Goal: Transaction & Acquisition: Purchase product/service

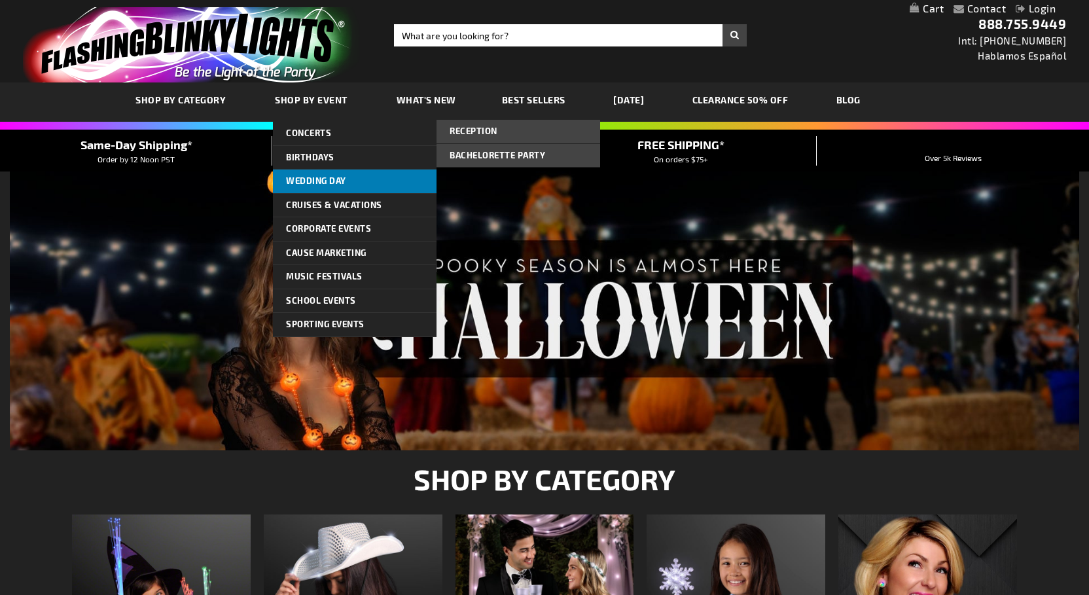
click at [311, 174] on link "Wedding Day" at bounding box center [355, 182] width 164 height 24
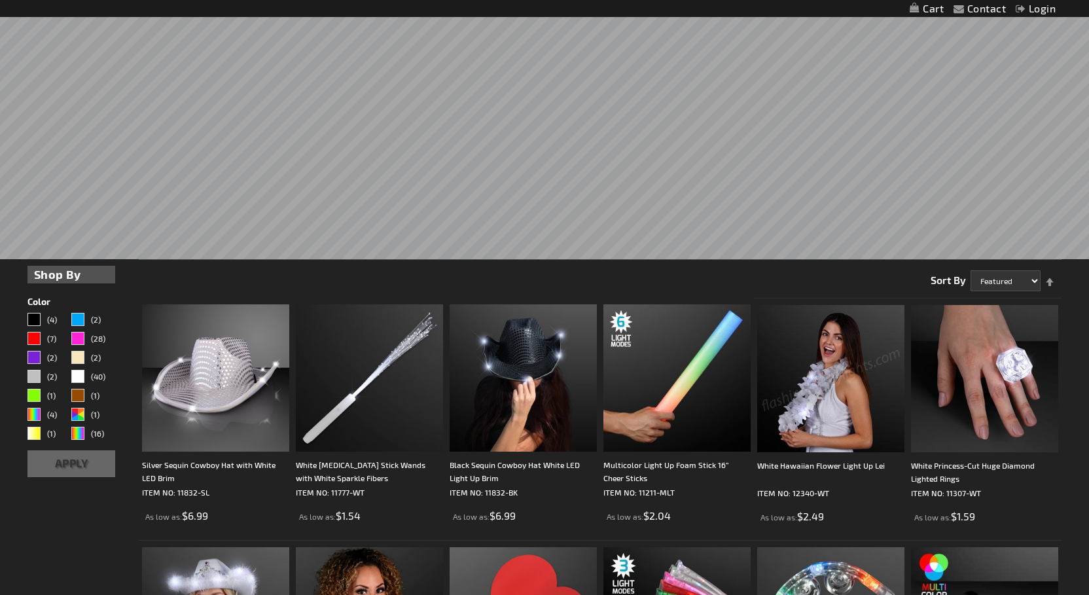
scroll to position [361, 0]
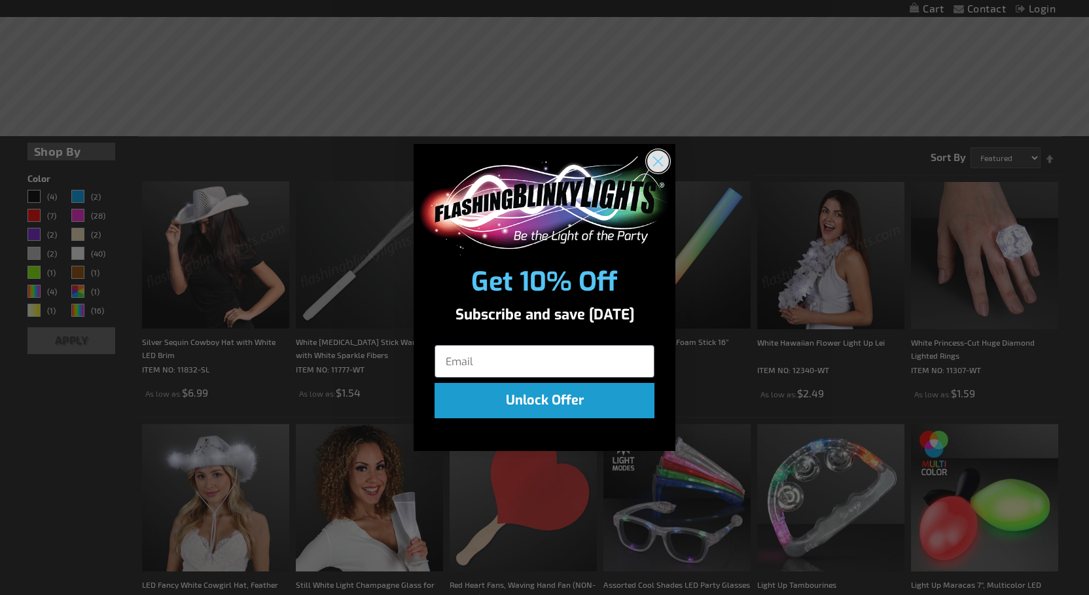
click at [660, 162] on circle "Close dialog" at bounding box center [658, 162] width 22 height 22
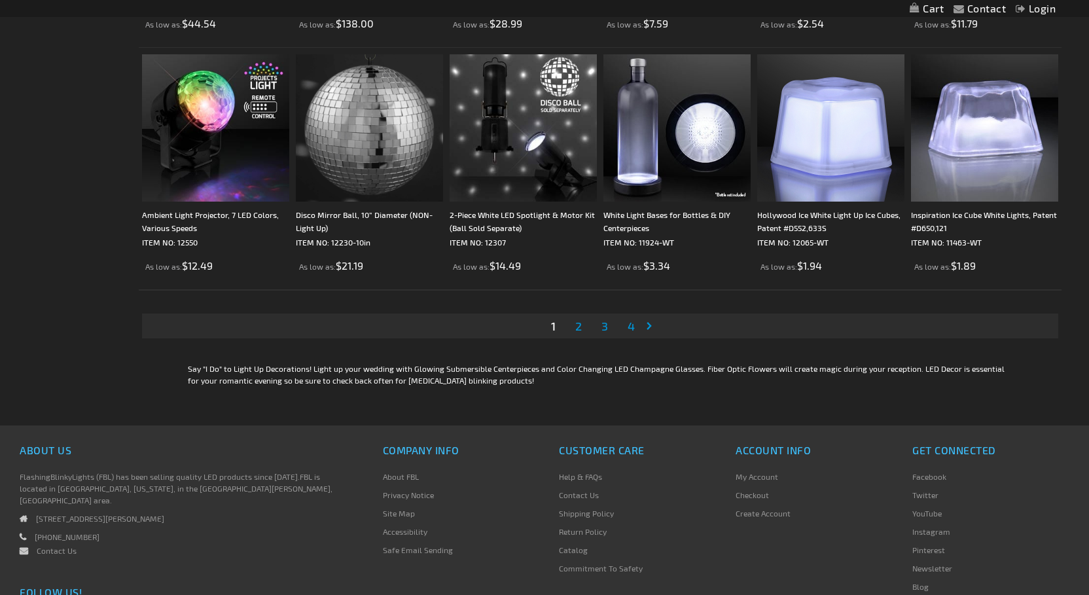
scroll to position [2670, 0]
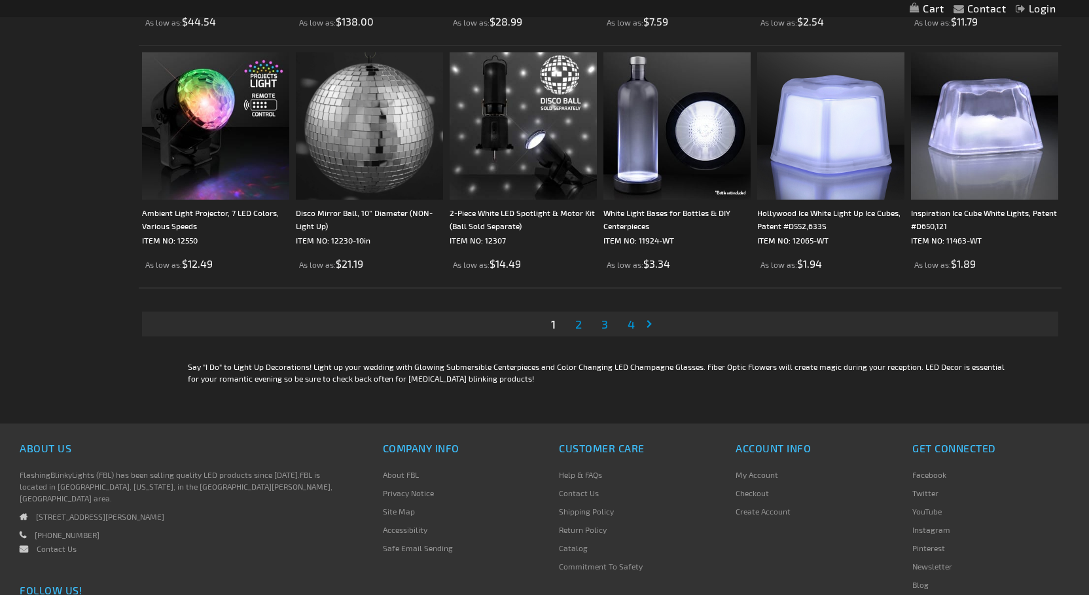
click at [577, 328] on span "2" at bounding box center [578, 324] width 7 height 14
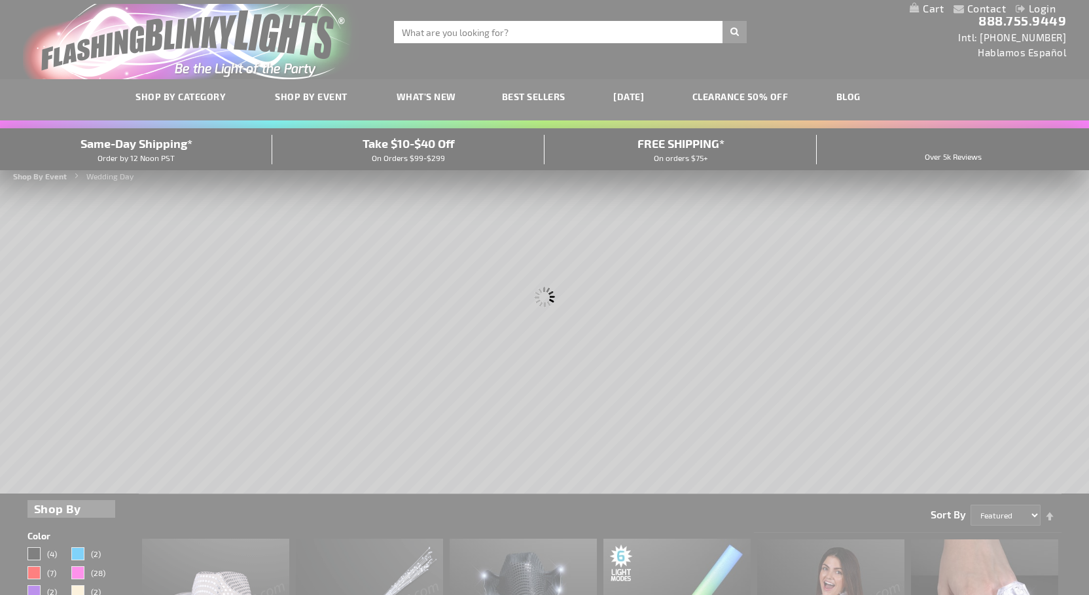
scroll to position [0, 0]
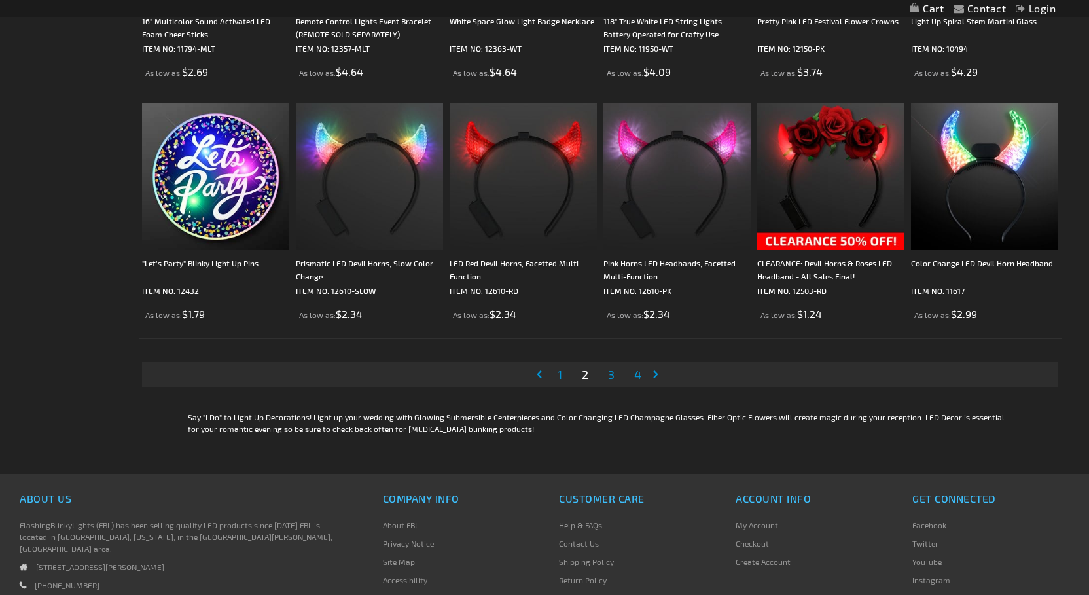
scroll to position [2629, 0]
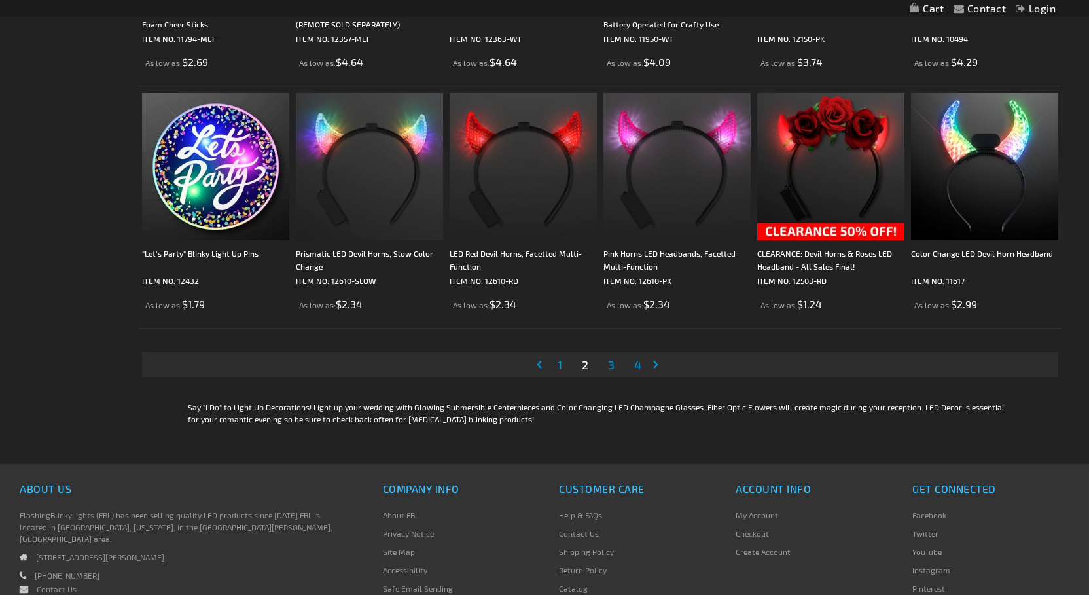
click at [615, 364] on span "3" at bounding box center [611, 364] width 7 height 14
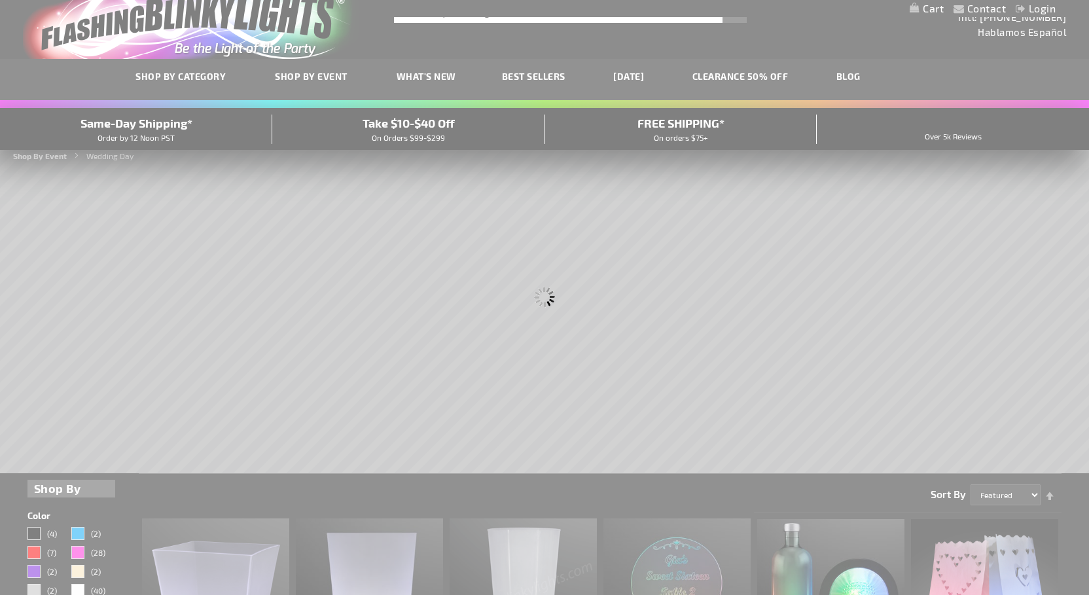
scroll to position [0, 0]
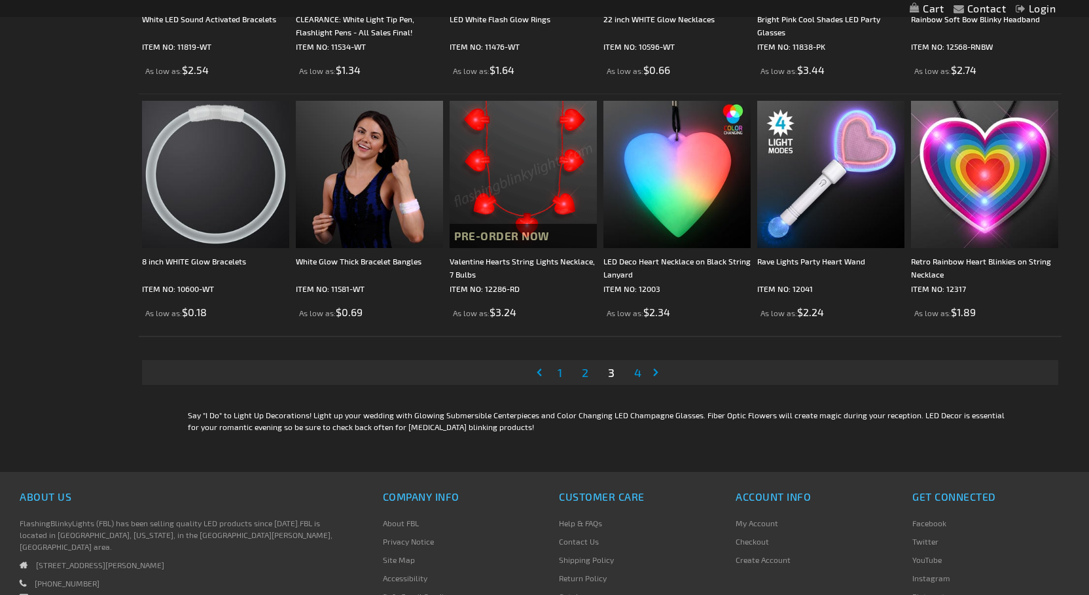
scroll to position [2623, 0]
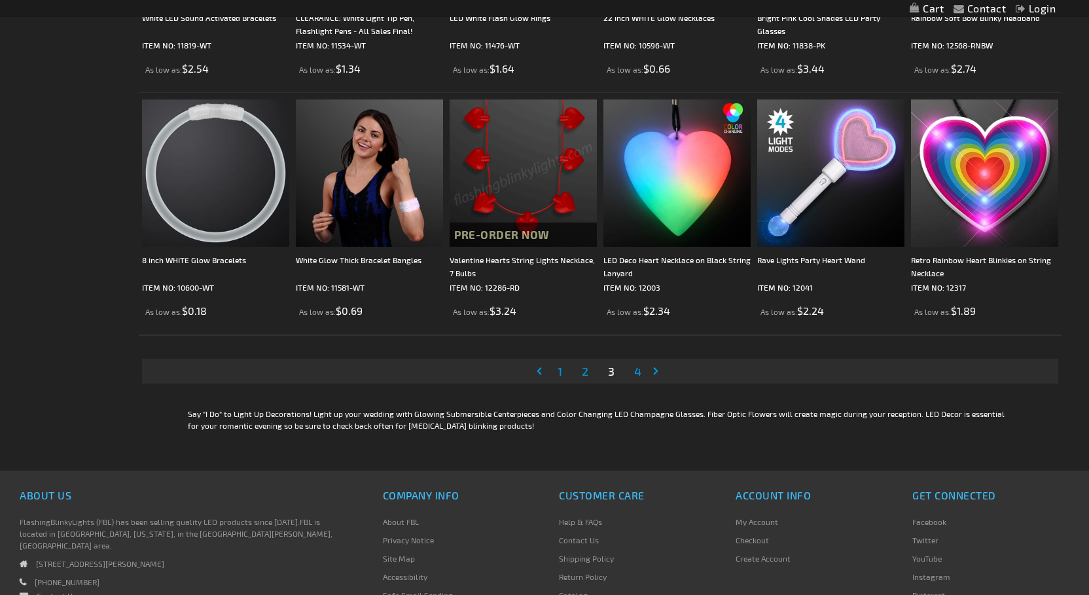
click at [638, 369] on span "4" at bounding box center [637, 371] width 7 height 14
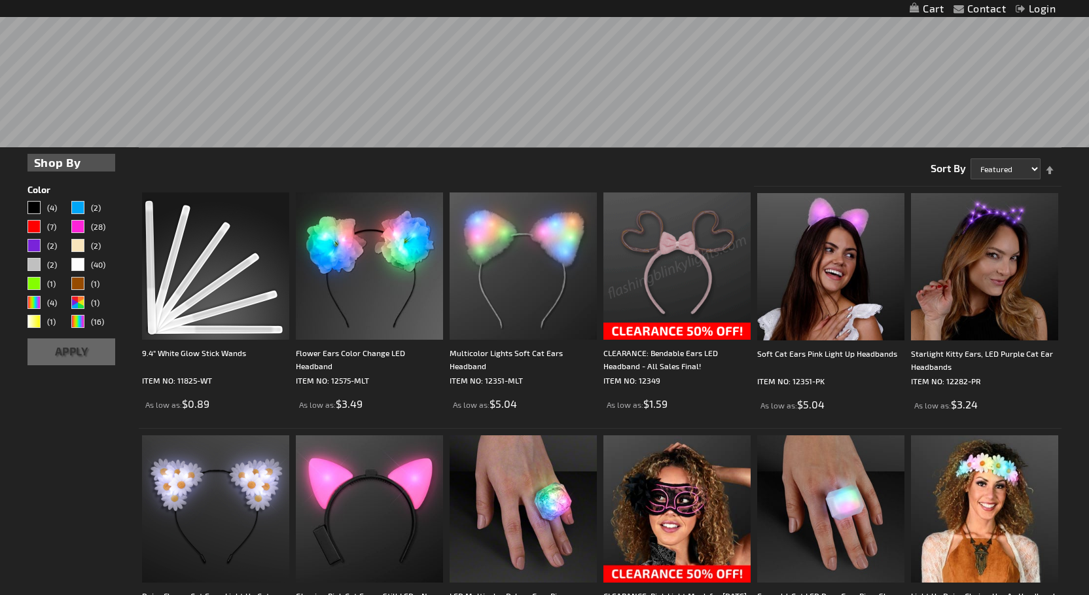
scroll to position [460, 0]
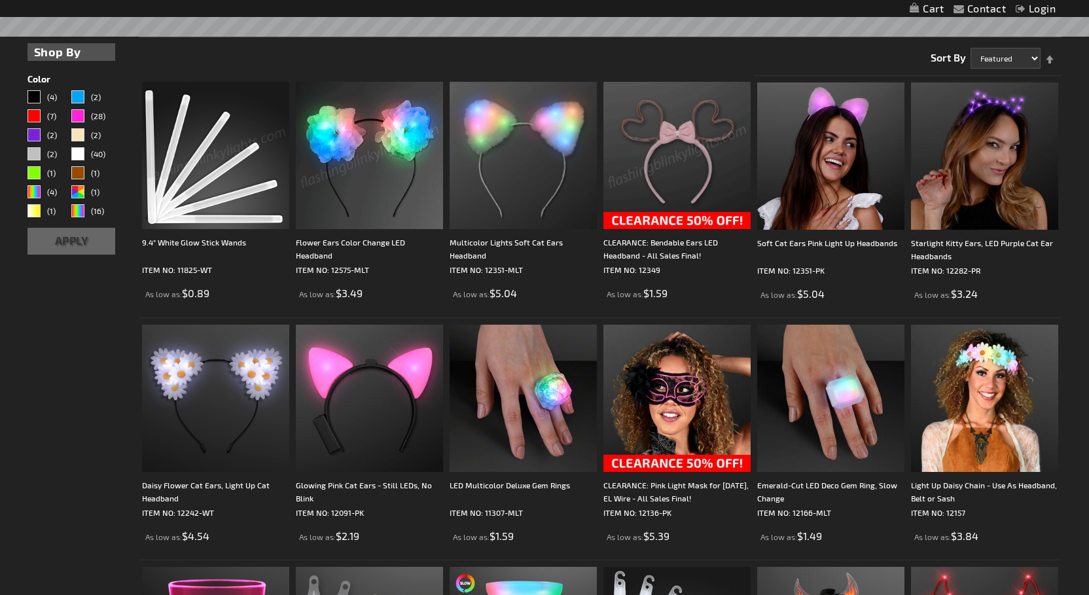
click at [215, 183] on img at bounding box center [215, 155] width 147 height 147
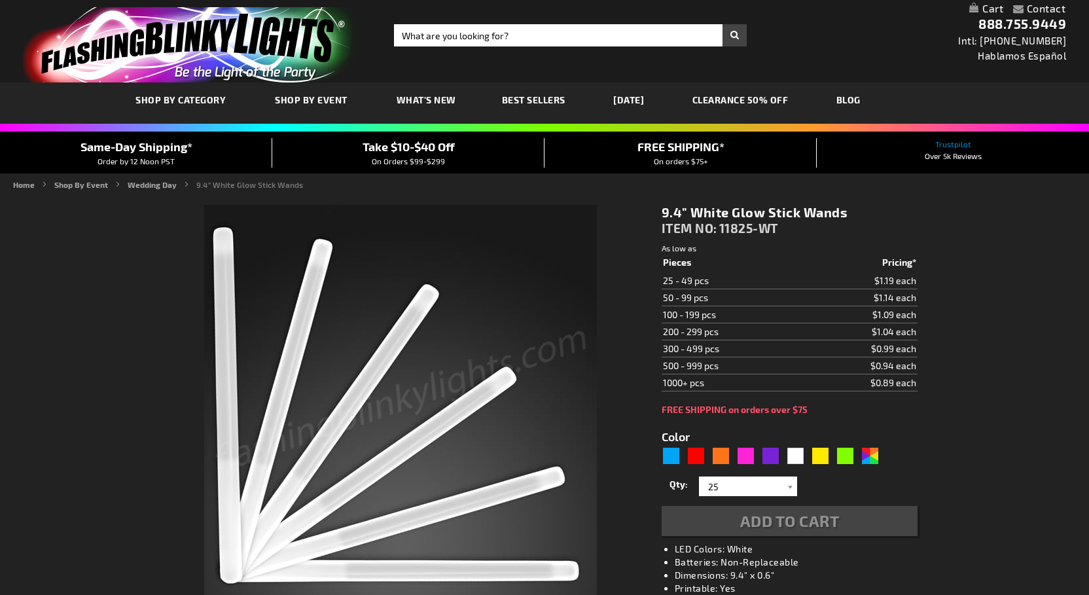
type input "5646"
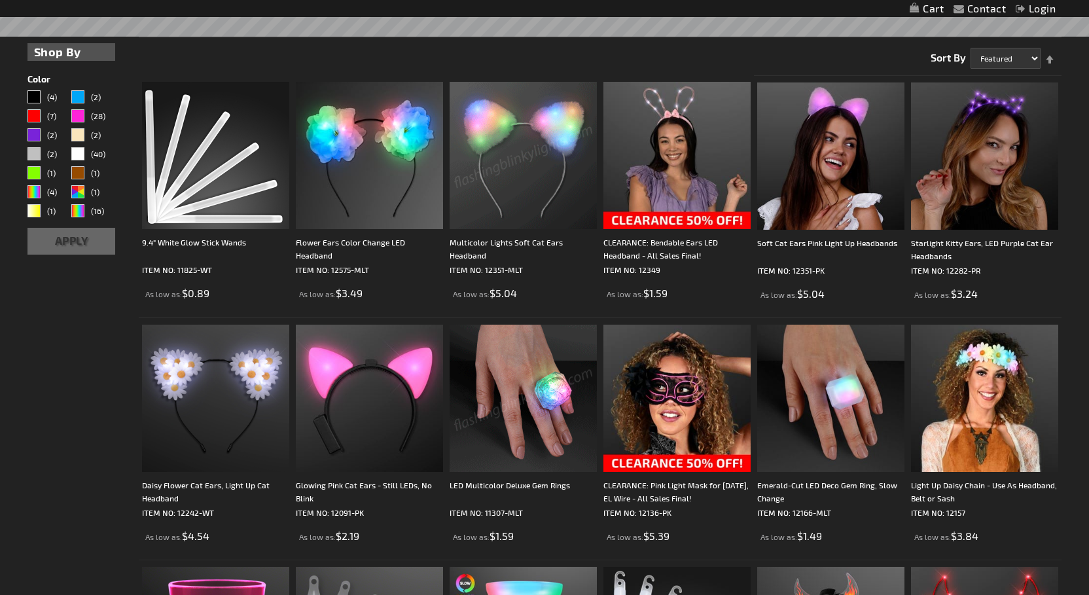
scroll to position [1109, 0]
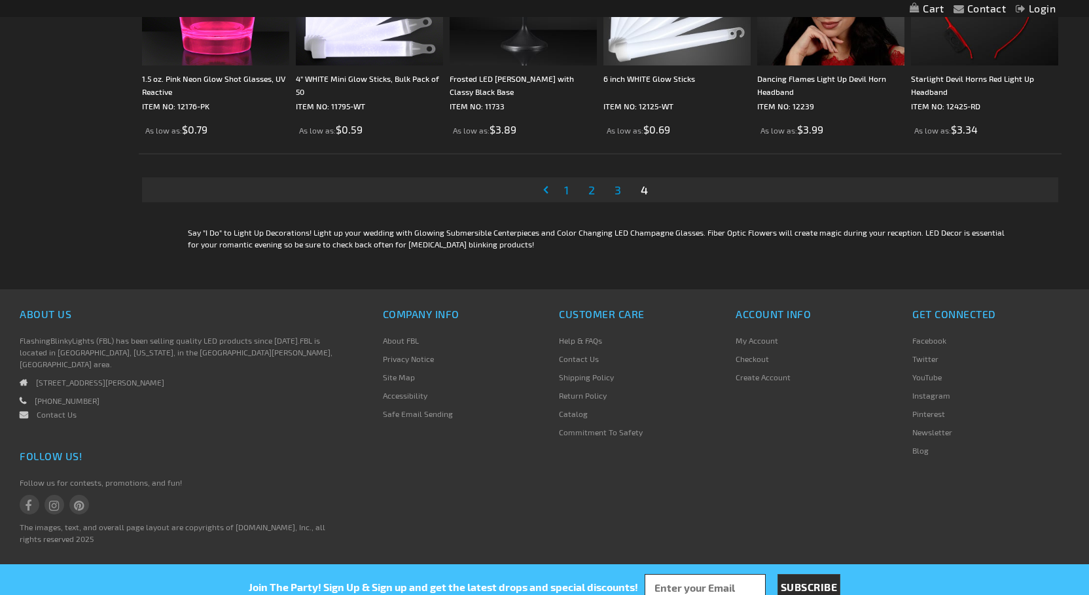
click at [562, 192] on link "Page 1" at bounding box center [567, 190] width 10 height 20
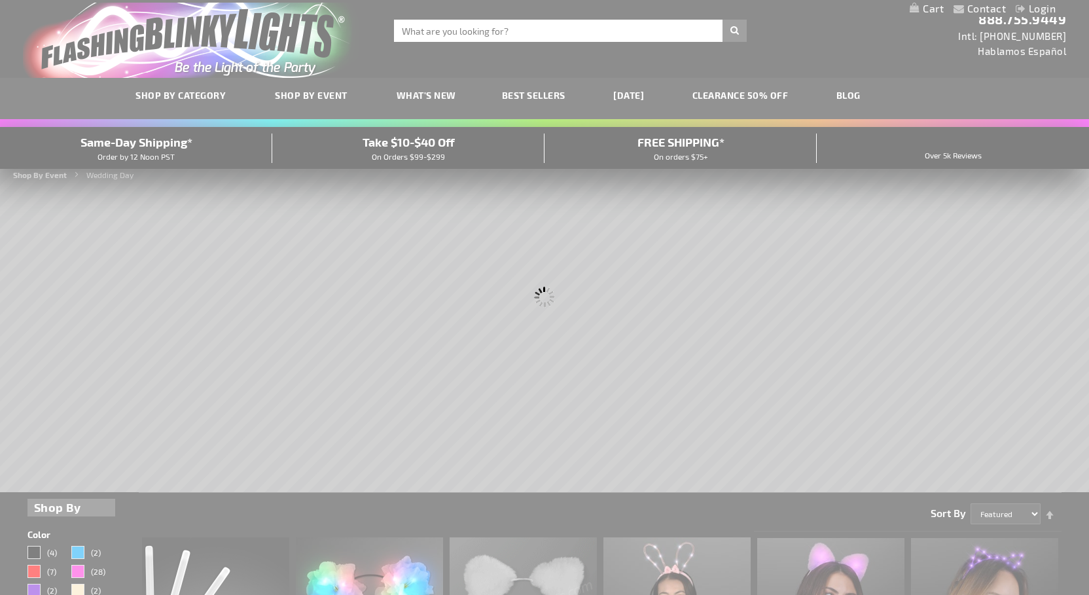
scroll to position [0, 0]
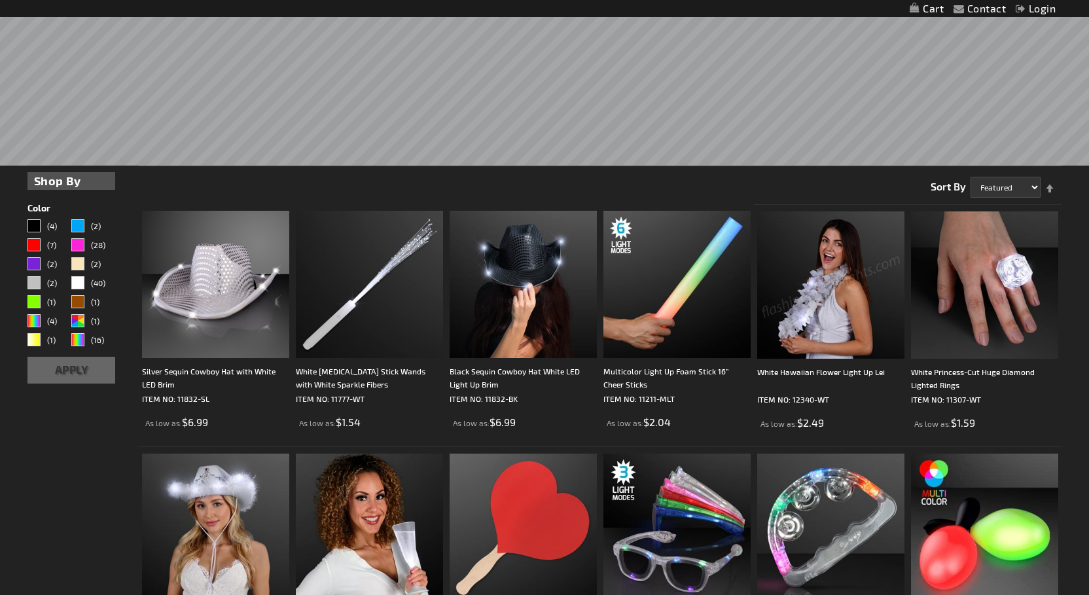
scroll to position [308, 0]
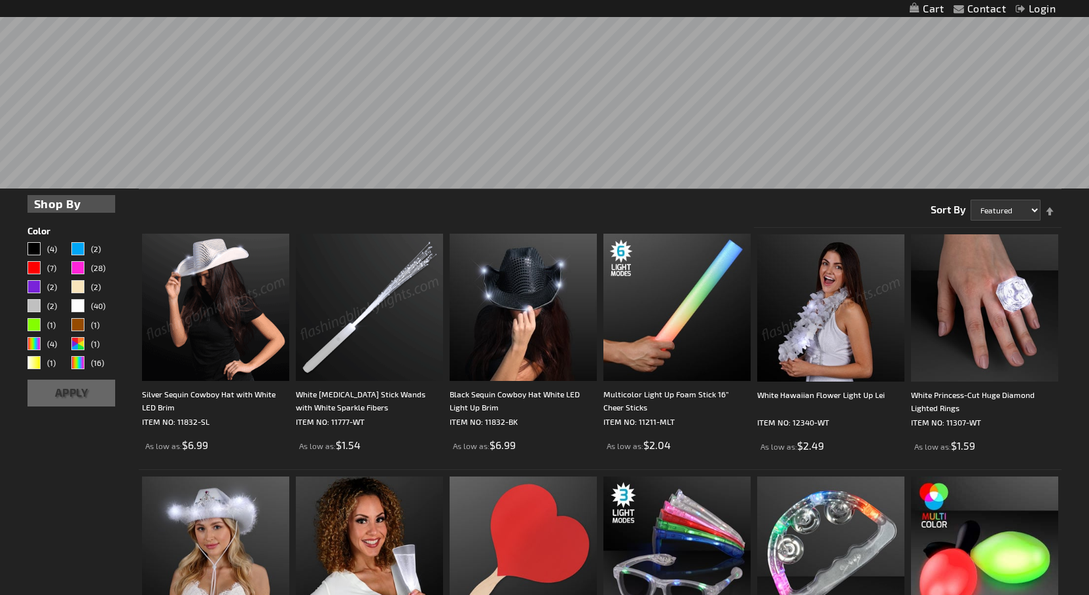
click at [241, 280] on img at bounding box center [215, 307] width 147 height 147
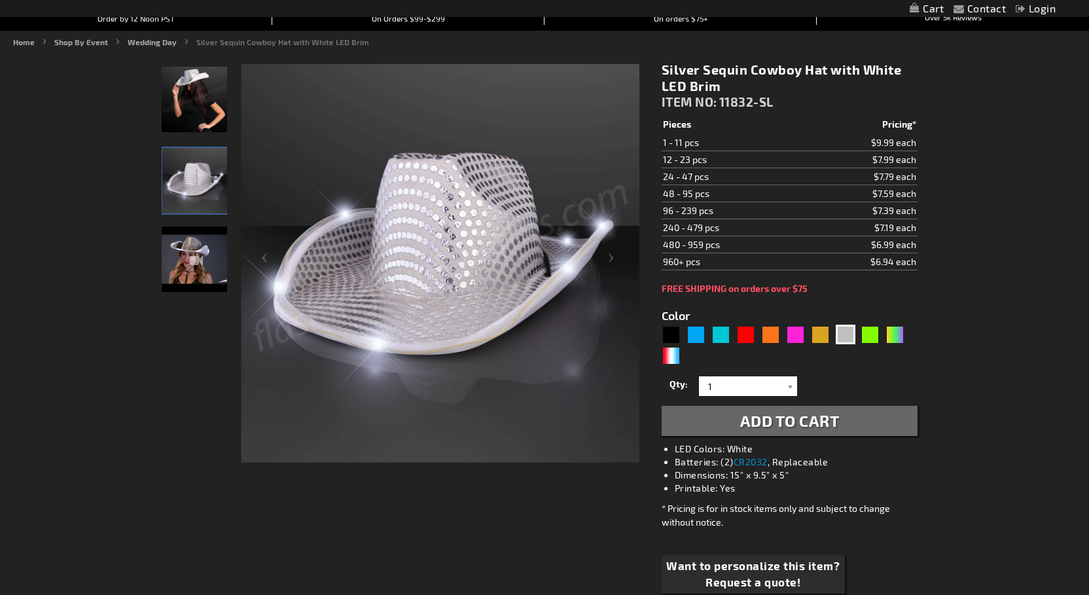
scroll to position [139, 0]
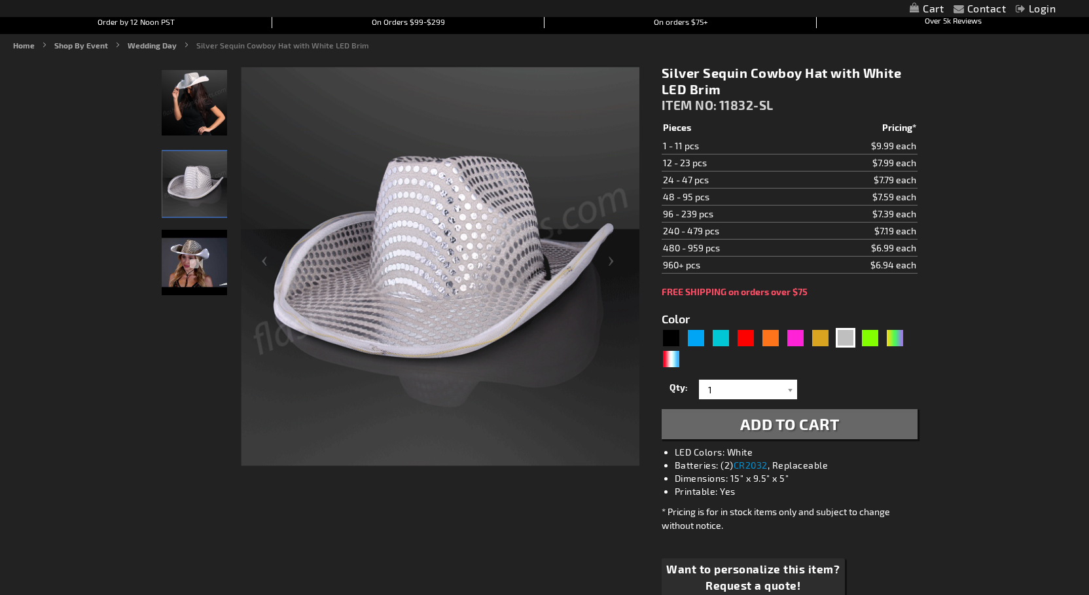
click at [751, 408] on div "Qty 1 2 3 4 5 6 7 8 9 10 11 12 24 36 48 60 72 84 96 108 120 132 144 156 168 180…" at bounding box center [790, 407] width 256 height 63
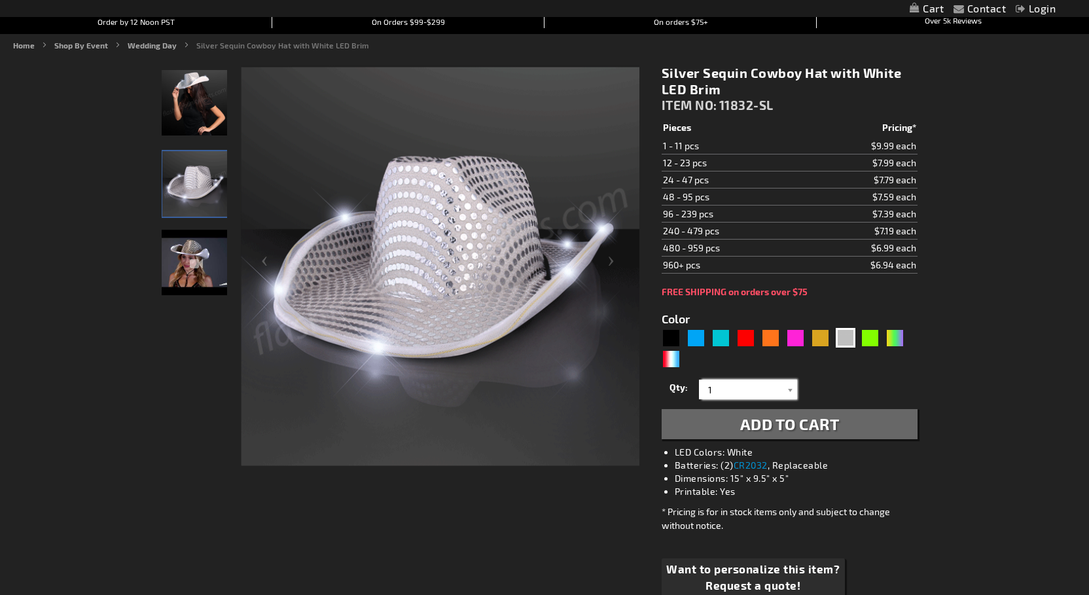
click at [751, 387] on input "1" at bounding box center [749, 390] width 95 height 20
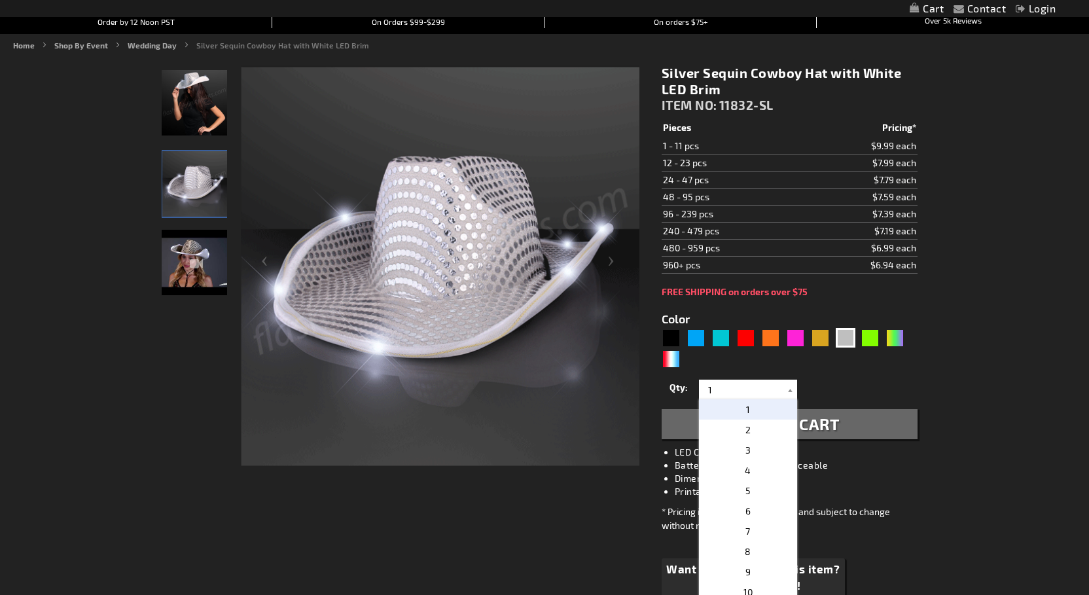
click at [838, 359] on div "5644" at bounding box center [790, 349] width 256 height 42
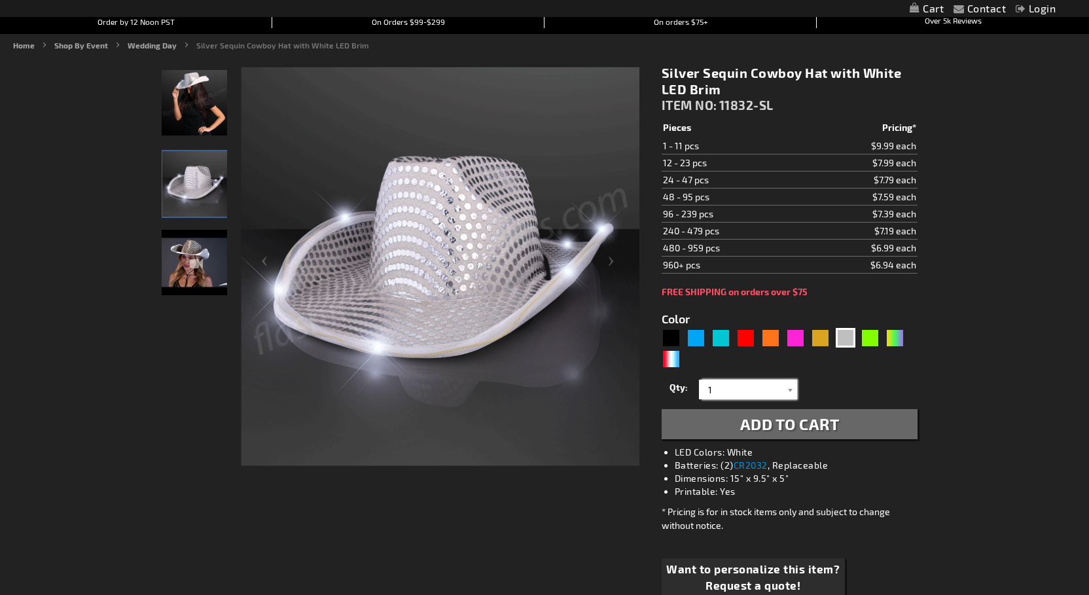
click at [743, 391] on input "1" at bounding box center [749, 390] width 95 height 20
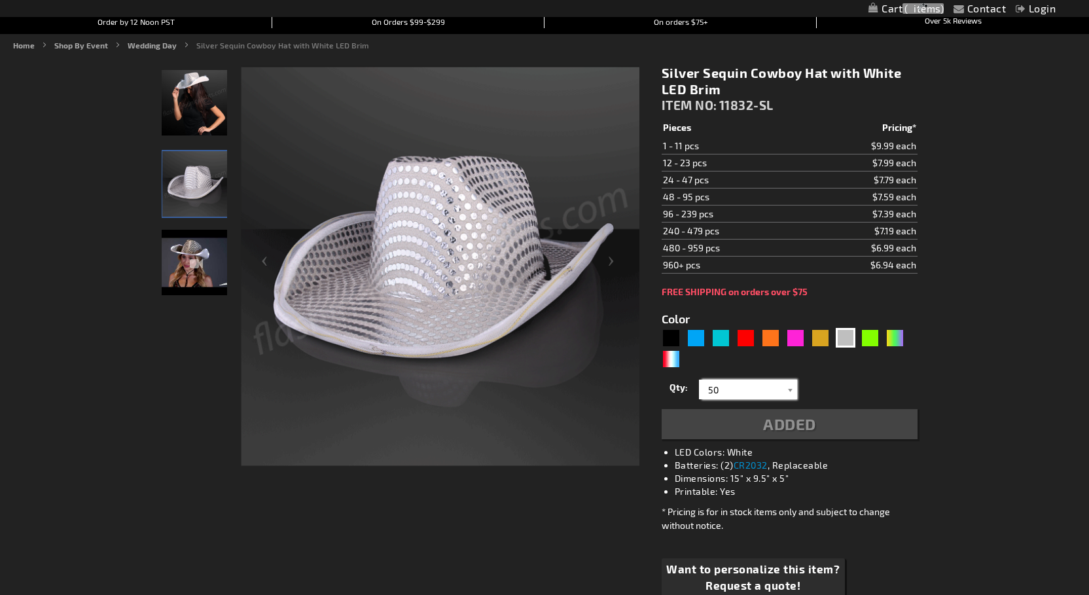
type input "50"
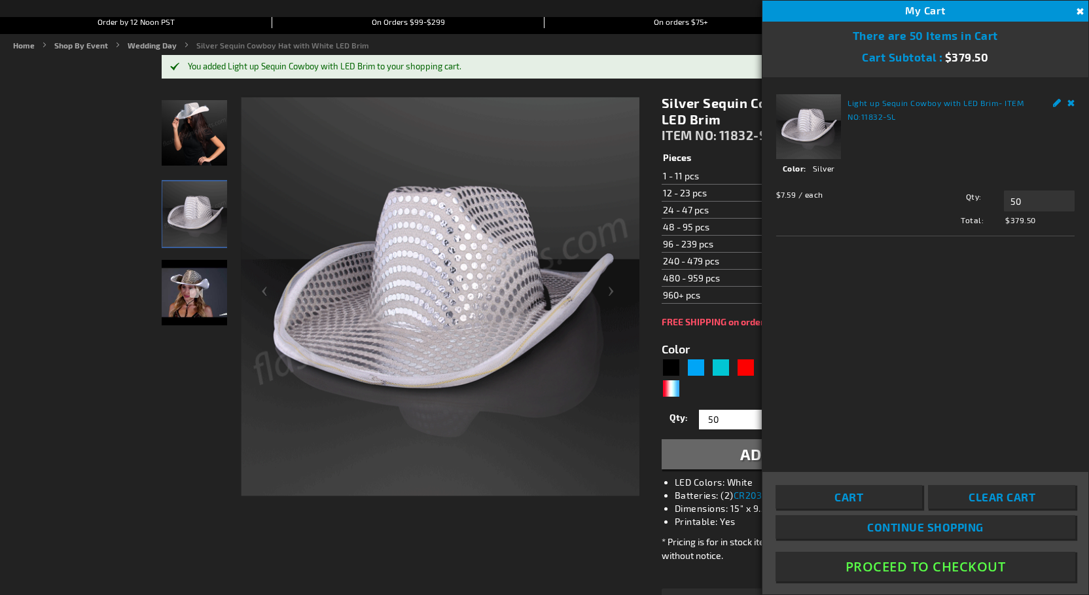
click at [736, 340] on div "Color 5644" at bounding box center [790, 370] width 256 height 60
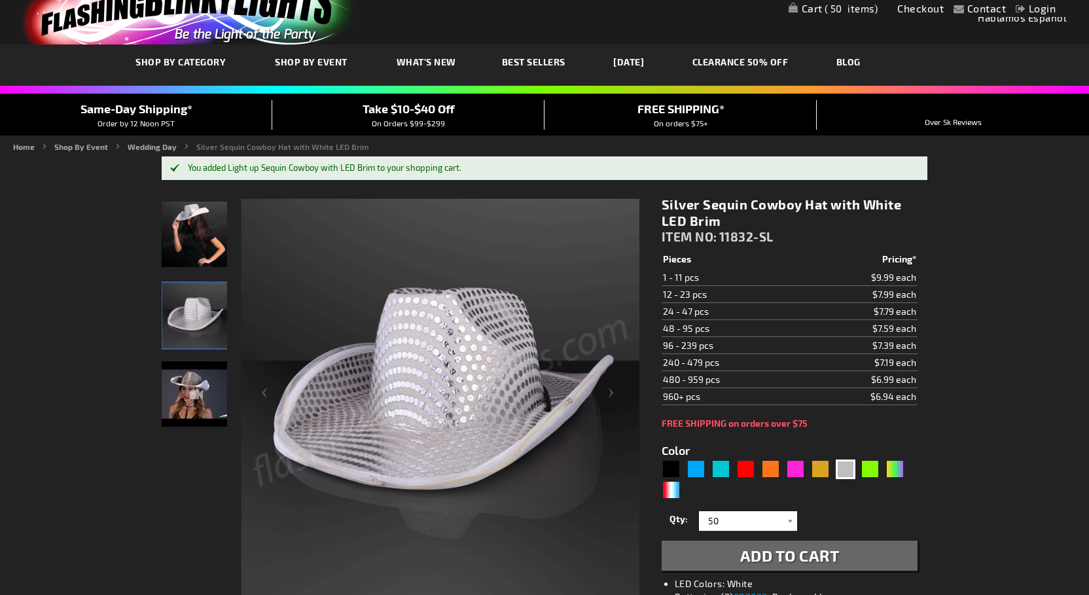
scroll to position [39, 0]
